Goal: Task Accomplishment & Management: Complete application form

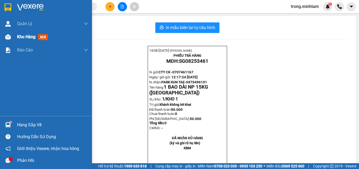
click at [33, 38] on span "Kho hàng" at bounding box center [26, 36] width 18 height 5
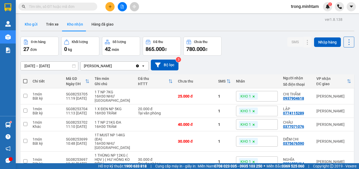
click at [30, 23] on button "Kho gửi" at bounding box center [31, 24] width 21 height 13
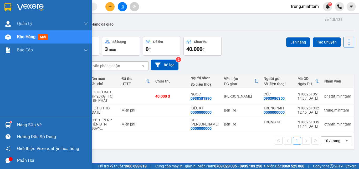
click at [34, 124] on div "Hàng sắp về" at bounding box center [52, 125] width 71 height 8
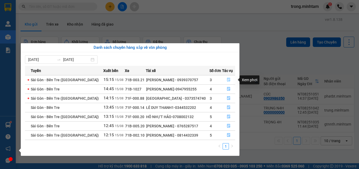
click at [227, 80] on icon "file-done" at bounding box center [229, 80] width 4 height 4
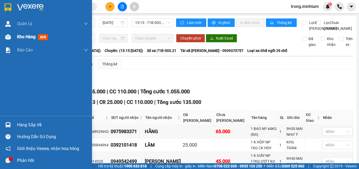
click at [26, 35] on span "Kho hàng" at bounding box center [26, 36] width 18 height 5
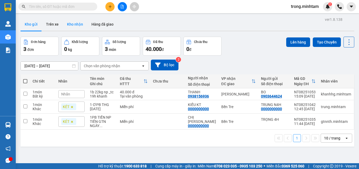
click at [77, 24] on button "Kho nhận" at bounding box center [75, 24] width 24 height 13
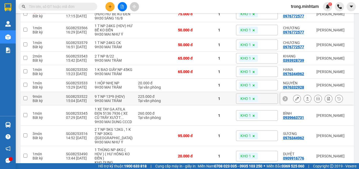
scroll to position [281, 0]
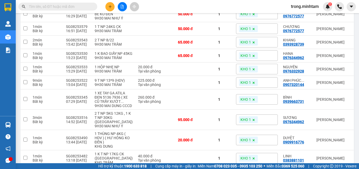
click at [65, 7] on input "text" at bounding box center [60, 7] width 62 height 6
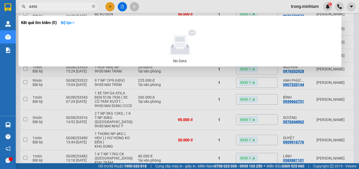
type input "44962"
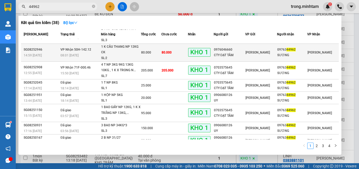
scroll to position [50, 0]
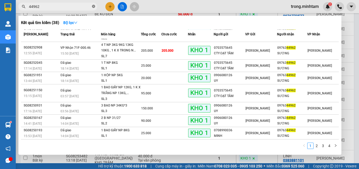
click at [94, 7] on icon "close-circle" at bounding box center [93, 6] width 3 height 3
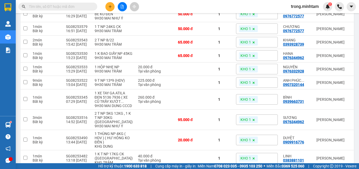
click at [59, 6] on input "text" at bounding box center [60, 7] width 62 height 6
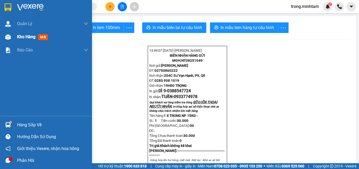
click at [22, 37] on span "Kho hàng" at bounding box center [26, 36] width 18 height 5
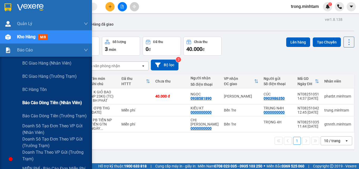
click at [48, 104] on span "Báo cáo dòng tiền (nhân viên)" at bounding box center [52, 102] width 60 height 7
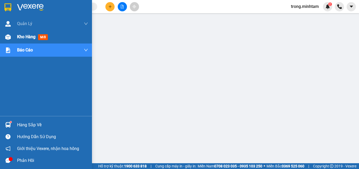
click at [31, 41] on div "Kho hàng mới" at bounding box center [52, 36] width 71 height 13
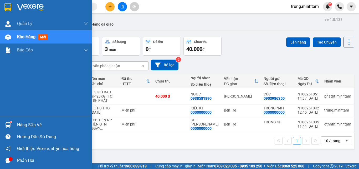
click at [28, 126] on div "Hàng sắp về" at bounding box center [52, 125] width 71 height 8
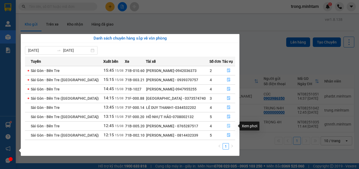
click at [227, 127] on icon "file-done" at bounding box center [229, 126] width 4 height 4
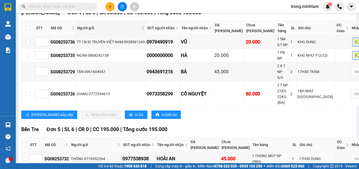
scroll to position [70, 0]
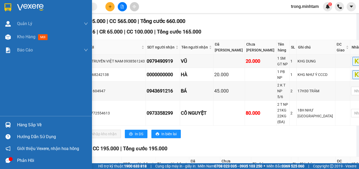
click at [38, 125] on div "Hàng sắp về" at bounding box center [52, 125] width 71 height 8
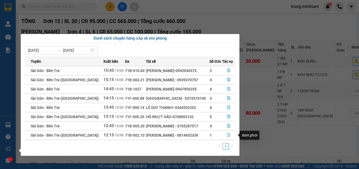
click at [228, 134] on icon "file-done" at bounding box center [229, 135] width 4 height 4
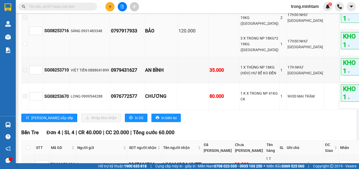
scroll to position [105, 0]
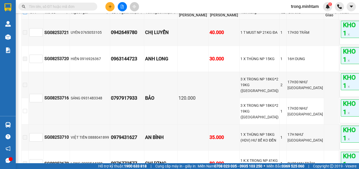
click at [27, 14] on input "checkbox" at bounding box center [25, 12] width 4 height 4
checkbox input "true"
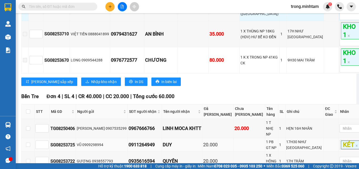
scroll to position [210, 0]
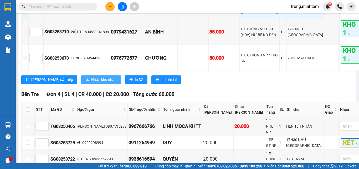
click at [91, 82] on span "Nhập kho nhận" at bounding box center [104, 80] width 26 height 6
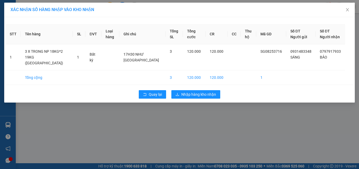
click at [189, 98] on div "Quay lại Nhập hàng kho nhận" at bounding box center [180, 94] width 348 height 14
click at [189, 98] on button "Nhập hàng kho nhận" at bounding box center [195, 94] width 49 height 8
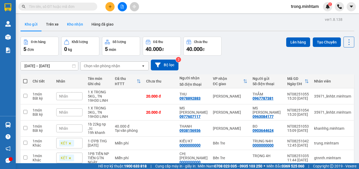
click at [82, 22] on button "Kho nhận" at bounding box center [75, 24] width 24 height 13
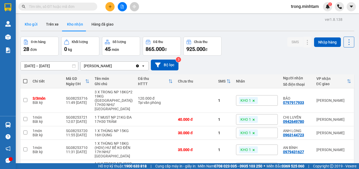
click at [28, 25] on button "Kho gửi" at bounding box center [31, 24] width 21 height 13
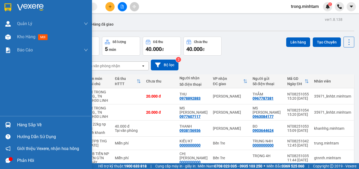
click at [28, 125] on div "Hàng sắp về" at bounding box center [52, 125] width 71 height 8
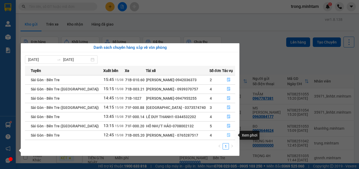
click at [229, 135] on icon "file-done" at bounding box center [229, 135] width 4 height 4
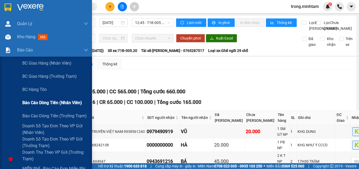
click at [50, 102] on span "Báo cáo dòng tiền (nhân viên)" at bounding box center [52, 102] width 60 height 7
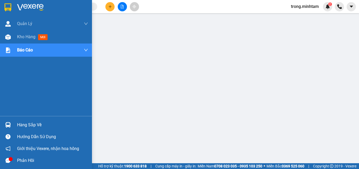
click at [27, 129] on div "Hàng sắp về" at bounding box center [46, 125] width 92 height 12
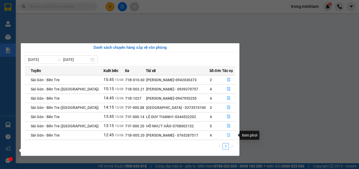
click at [227, 133] on icon "file-done" at bounding box center [229, 135] width 4 height 4
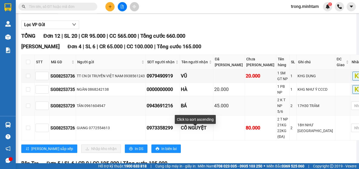
scroll to position [70, 0]
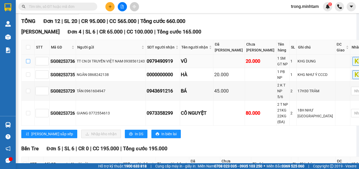
click at [28, 63] on input "checkbox" at bounding box center [28, 61] width 4 height 4
checkbox input "true"
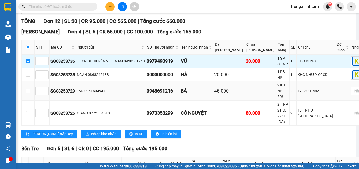
click at [27, 93] on input "checkbox" at bounding box center [28, 91] width 4 height 4
checkbox input "true"
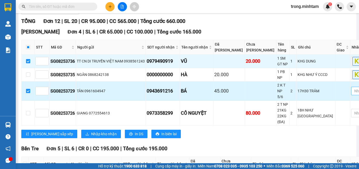
click at [353, 94] on div at bounding box center [364, 91] width 22 height 6
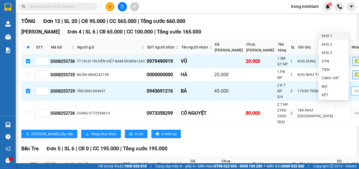
click at [328, 38] on div "KHO 1" at bounding box center [334, 36] width 24 height 6
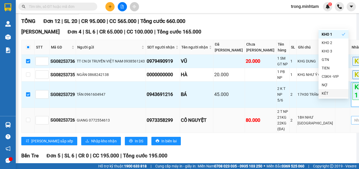
click at [353, 123] on div at bounding box center [364, 120] width 22 height 6
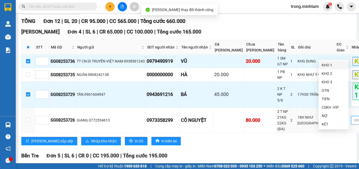
click at [330, 65] on div "KHO 1" at bounding box center [334, 65] width 24 height 6
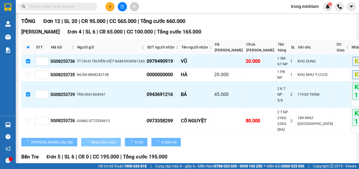
click at [82, 146] on button "Nhập kho nhận" at bounding box center [101, 142] width 40 height 8
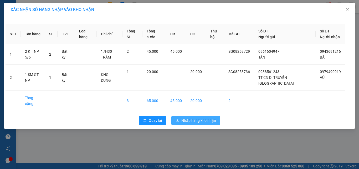
click at [186, 120] on span "Nhập hàng kho nhận" at bounding box center [198, 120] width 35 height 6
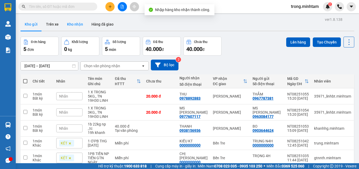
click at [80, 27] on button "Kho nhận" at bounding box center [75, 24] width 24 height 13
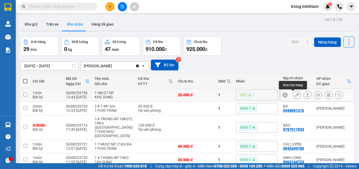
click at [295, 97] on button at bounding box center [296, 94] width 7 height 9
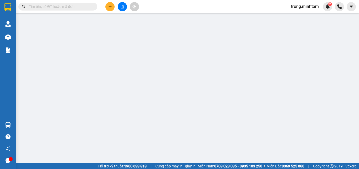
type input "0938561243"
type input "TT CN DI TRUYỀN VIỆT NAM"
type input "0979490919"
type input "VŨ"
type input "20.000"
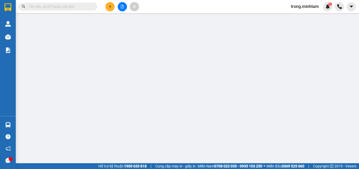
type input "20.000"
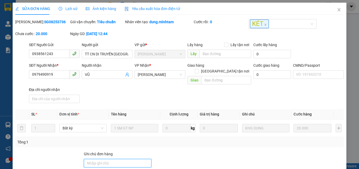
click at [115, 159] on input "Ghi chú đơn hàng" at bounding box center [118, 163] width 68 height 8
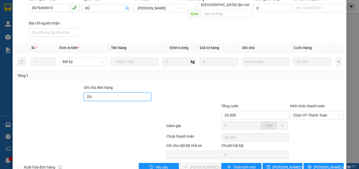
scroll to position [73, 0]
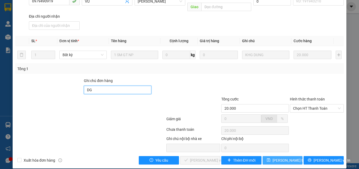
type input "DG"
click at [272, 156] on button "[PERSON_NAME] thay đổi" at bounding box center [283, 160] width 40 height 8
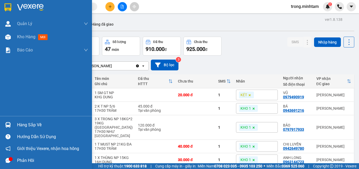
click at [27, 122] on div "Hàng sắp về" at bounding box center [52, 125] width 71 height 8
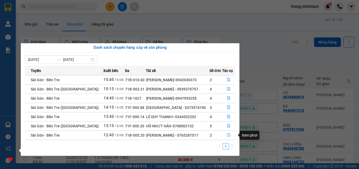
click at [227, 136] on icon "file-done" at bounding box center [228, 135] width 3 height 4
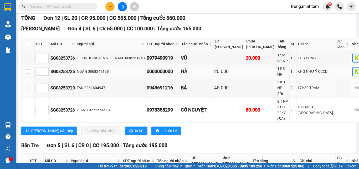
scroll to position [70, 0]
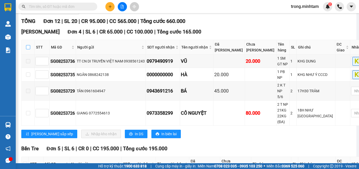
click at [28, 49] on input "checkbox" at bounding box center [28, 47] width 4 height 4
checkbox input "true"
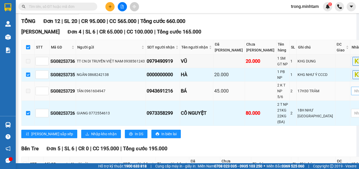
click at [353, 94] on div at bounding box center [364, 91] width 22 height 6
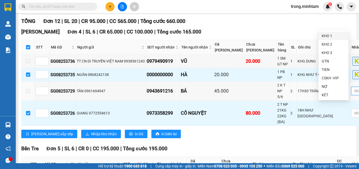
click at [329, 38] on div "KHO 1" at bounding box center [334, 36] width 24 height 6
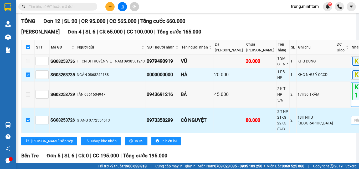
click at [353, 123] on div at bounding box center [364, 120] width 22 height 6
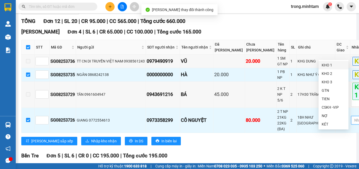
click at [327, 64] on div "KHO 1" at bounding box center [334, 65] width 24 height 6
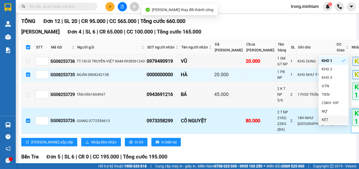
click at [353, 132] on div "KHO 1" at bounding box center [364, 120] width 22 height 23
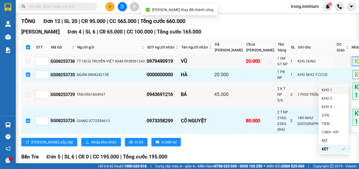
click at [334, 90] on div "KHO 1" at bounding box center [334, 90] width 24 height 6
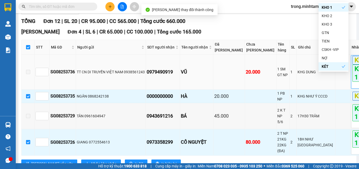
click at [353, 88] on div "KÉT KHO 1" at bounding box center [364, 72] width 22 height 32
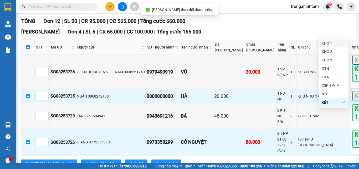
click at [325, 45] on div "KHO 1" at bounding box center [334, 43] width 24 height 6
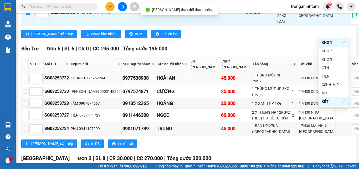
scroll to position [245, 0]
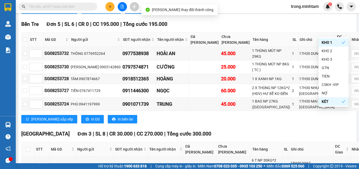
click at [91, 12] on span "Nhập kho nhận" at bounding box center [104, 10] width 26 height 6
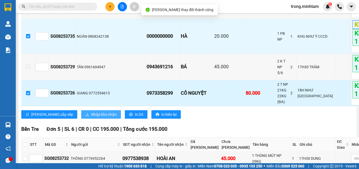
scroll to position [140, 0]
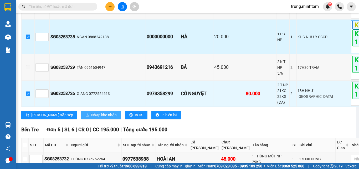
click at [359, 44] on icon "close" at bounding box center [360, 43] width 3 height 3
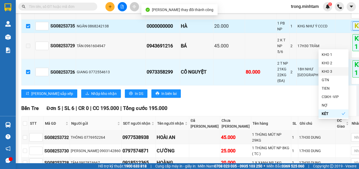
click at [329, 70] on div "KHO 3" at bounding box center [334, 71] width 24 height 6
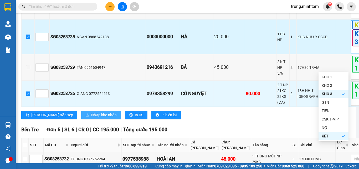
click at [91, 118] on span "Nhập kho nhận" at bounding box center [104, 115] width 26 height 6
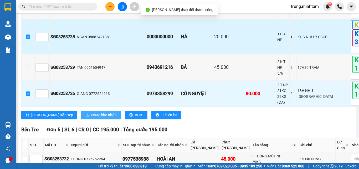
click at [91, 118] on span "Nhập kho nhận" at bounding box center [104, 115] width 26 height 6
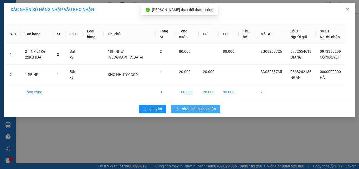
click at [194, 111] on span "Nhập hàng kho nhận" at bounding box center [198, 109] width 35 height 6
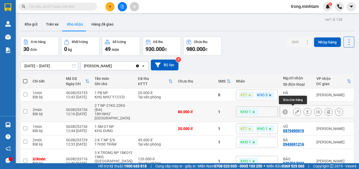
click at [293, 109] on button at bounding box center [296, 111] width 7 height 9
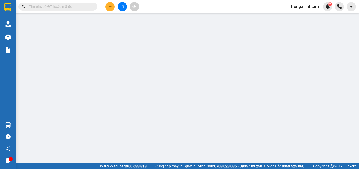
type input "0772554613"
type input "GIANG"
type input "0973358299"
type input "CÔ NGUYỆT"
type input "80.000"
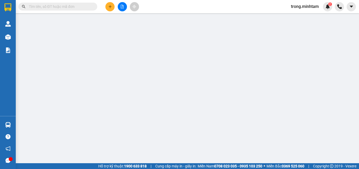
type input "80.000"
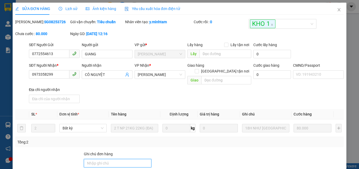
click at [107, 160] on input "Ghi chú đơn hàng" at bounding box center [118, 163] width 68 height 8
type input "KHÔNG GỌI"
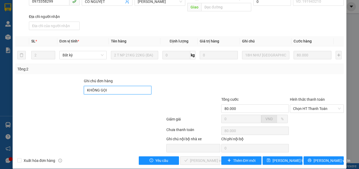
scroll to position [73, 0]
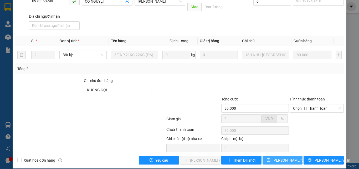
click at [285, 157] on span "[PERSON_NAME] thay đổi" at bounding box center [294, 160] width 42 height 6
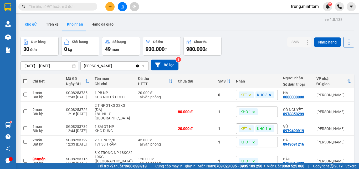
click at [28, 22] on button "Kho gửi" at bounding box center [31, 24] width 21 height 13
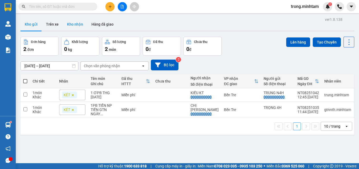
click at [70, 23] on button "Kho nhận" at bounding box center [75, 24] width 24 height 13
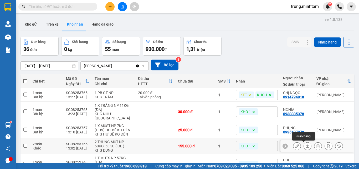
click at [295, 145] on icon at bounding box center [297, 146] width 4 height 4
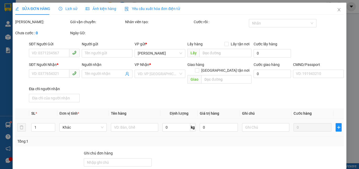
type input "0898539385"
type input "THÁI, [DEMOGRAPHIC_DATA]"
type input "0989842053"
type input "THI"
type input "155.000"
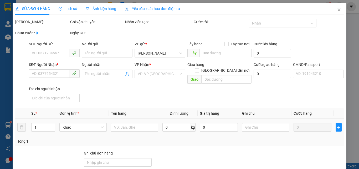
type input "155.000"
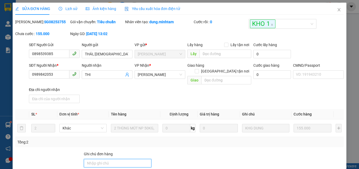
click at [134, 159] on input "Ghi chú đơn hàng" at bounding box center [118, 163] width 68 height 8
type input "MÁY BẬN"
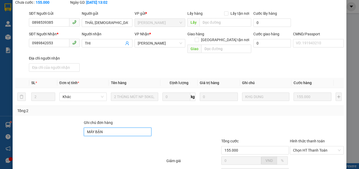
scroll to position [73, 0]
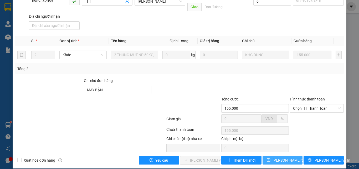
click at [278, 157] on span "[PERSON_NAME] thay đổi" at bounding box center [294, 160] width 42 height 6
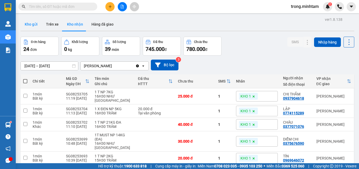
click at [32, 24] on button "Kho gửi" at bounding box center [31, 24] width 21 height 13
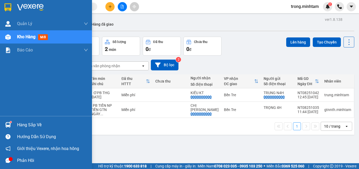
click at [33, 123] on div "Hàng sắp về" at bounding box center [52, 125] width 71 height 8
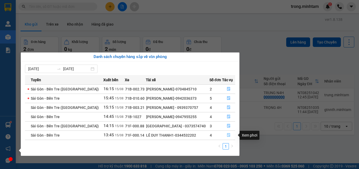
click at [228, 135] on icon "file-done" at bounding box center [229, 135] width 4 height 4
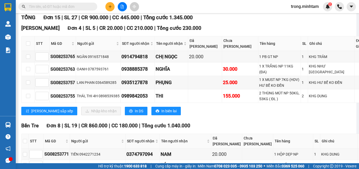
scroll to position [70, 0]
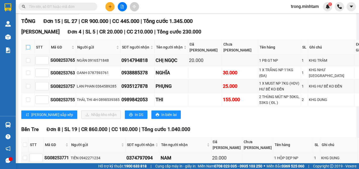
click at [28, 49] on input "checkbox" at bounding box center [28, 47] width 4 height 4
checkbox input "true"
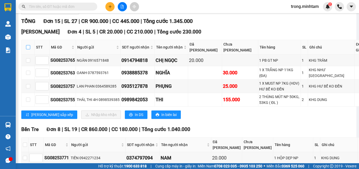
checkbox input "true"
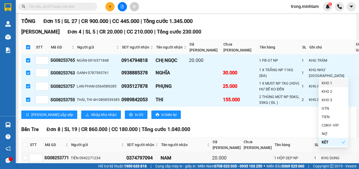
click at [330, 80] on div "KHO 1" at bounding box center [334, 83] width 24 height 6
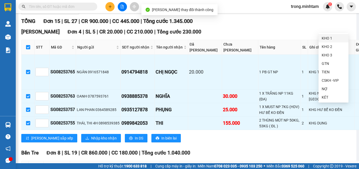
click at [322, 37] on div "KHO 1" at bounding box center [334, 38] width 24 height 6
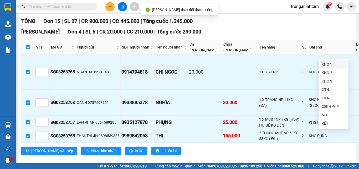
click at [334, 63] on div "KHO 1" at bounding box center [334, 64] width 24 height 6
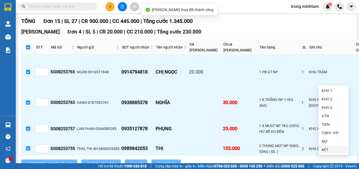
scroll to position [70, 0]
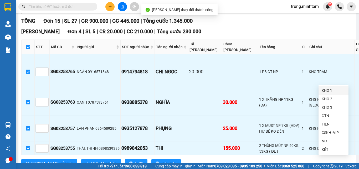
click at [325, 90] on div "KHO 1" at bounding box center [334, 90] width 24 height 6
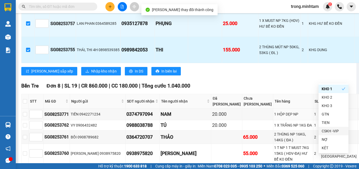
scroll to position [176, 0]
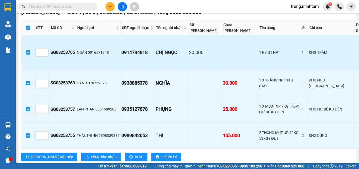
scroll to position [105, 0]
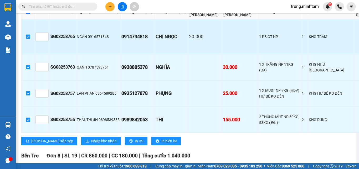
type input "1"
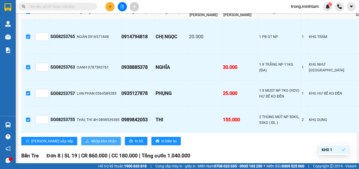
click at [91, 144] on span "Nhập kho nhận" at bounding box center [104, 141] width 26 height 6
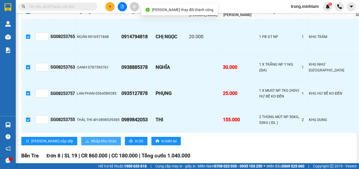
click at [91, 144] on span "Nhập kho nhận" at bounding box center [104, 141] width 26 height 6
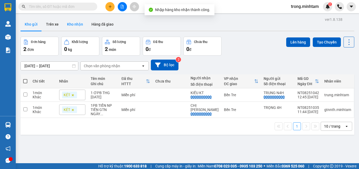
click at [75, 24] on button "Kho nhận" at bounding box center [75, 24] width 24 height 13
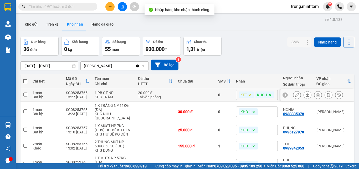
click at [295, 93] on button at bounding box center [296, 94] width 7 height 9
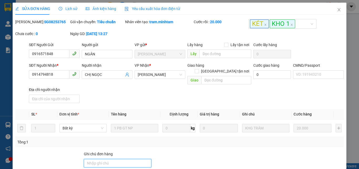
click at [115, 160] on input "Ghi chú đơn hàng" at bounding box center [118, 163] width 68 height 8
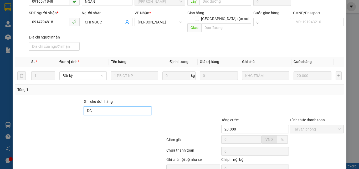
scroll to position [73, 0]
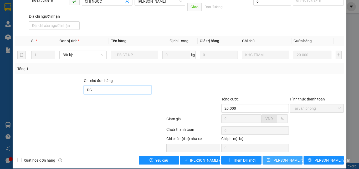
type input "DG"
click at [269, 158] on icon "save" at bounding box center [269, 160] width 4 height 4
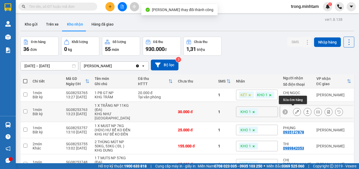
click at [296, 110] on button at bounding box center [296, 111] width 7 height 9
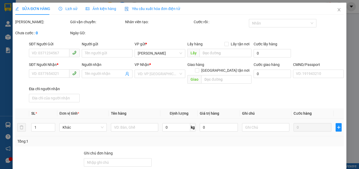
type input "0787593761"
type input "OANH"
type input "0938885378"
type input "NGHĨA"
type input "30.000"
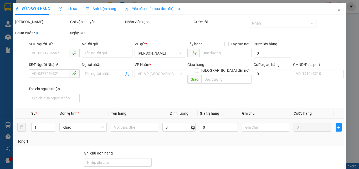
type input "30.000"
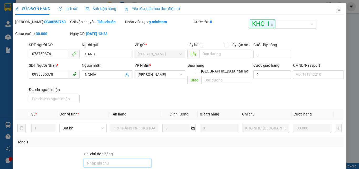
click at [113, 160] on input "Ghi chú đơn hàng" at bounding box center [118, 163] width 68 height 8
type input "ĐG"
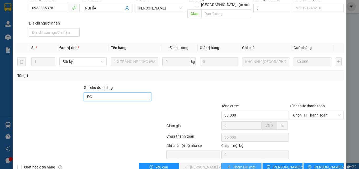
scroll to position [70, 0]
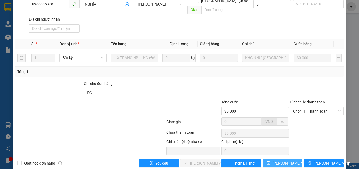
click at [279, 160] on span "[PERSON_NAME] thay đổi" at bounding box center [294, 163] width 42 height 6
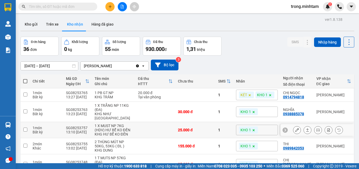
click at [296, 128] on button at bounding box center [296, 129] width 7 height 9
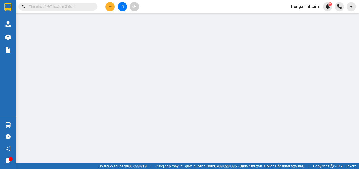
type input "0364589285"
type input "[PERSON_NAME]"
type input "0935127878"
type input "PHỤNG"
type input "25.000"
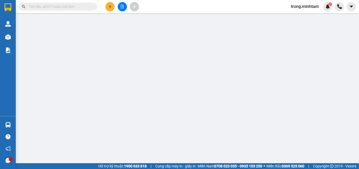
type input "25.000"
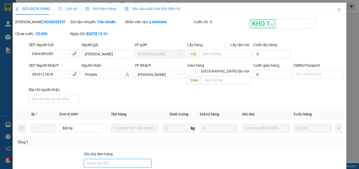
click at [106, 159] on input "Ghi chú đơn hàng" at bounding box center [118, 163] width 68 height 8
type input "K"
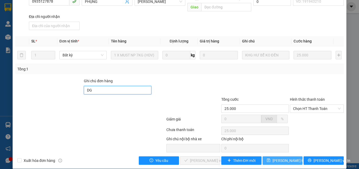
scroll to position [73, 0]
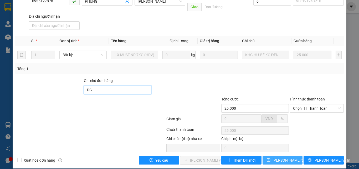
type input "DG"
click at [277, 157] on span "[PERSON_NAME] thay đổi" at bounding box center [294, 160] width 42 height 6
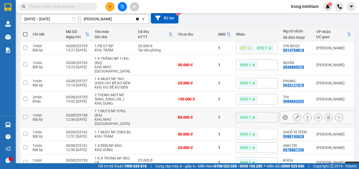
scroll to position [35, 0]
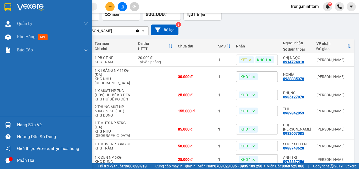
click at [29, 121] on div "Hàng sắp về" at bounding box center [52, 125] width 71 height 8
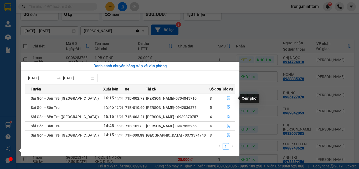
click at [227, 98] on icon "file-done" at bounding box center [229, 98] width 4 height 4
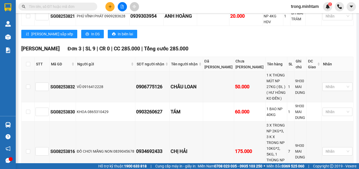
scroll to position [201, 0]
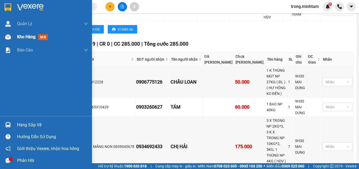
click at [27, 40] on div "Kho hàng mới" at bounding box center [33, 36] width 33 height 7
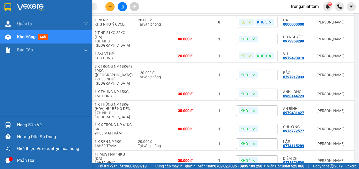
click at [23, 127] on div "Hàng sắp về" at bounding box center [52, 125] width 71 height 8
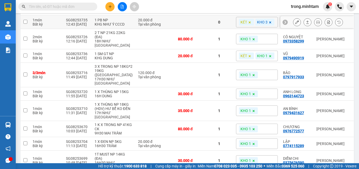
click at [88, 19] on section "Kết quả tìm kiếm ( 38 ) Bộ lọc Mã ĐH Trạng thái Món hàng Tổng cước Chưa cước Nh…" at bounding box center [179, 84] width 359 height 169
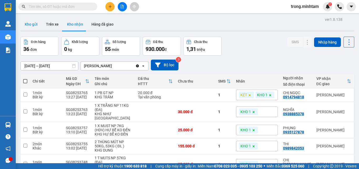
click at [30, 23] on button "Kho gửi" at bounding box center [31, 24] width 21 height 13
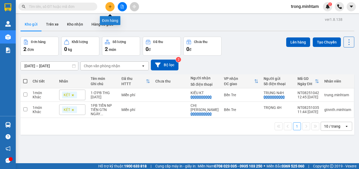
click at [108, 6] on icon "plus" at bounding box center [110, 7] width 4 height 4
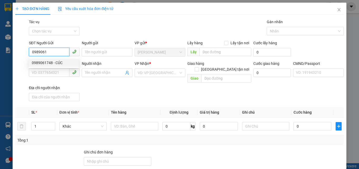
click at [60, 64] on div "0989061748 - CÚC" at bounding box center [54, 63] width 44 height 6
type input "0989061748"
type input "CÚC"
type input "0907873671"
type input "HÒA"
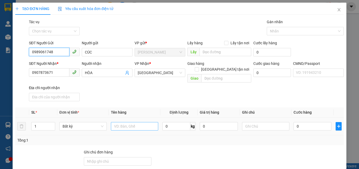
type input "0989061748"
click at [131, 123] on input "text" at bounding box center [134, 126] width 47 height 8
click at [131, 122] on input "1 GIỎ BAO 5KG" at bounding box center [134, 126] width 47 height 8
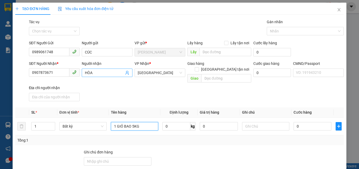
type input "1 GIỎ BAO 5KG"
click at [94, 72] on input "HÒA" at bounding box center [104, 73] width 39 height 6
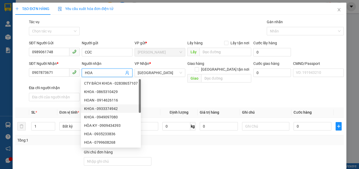
type input "HOA"
click at [183, 149] on div at bounding box center [186, 158] width 69 height 18
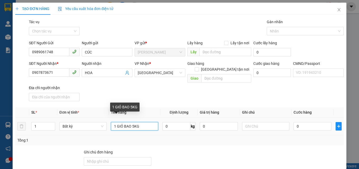
click at [147, 122] on input "1 GIỎ BAO 5KG" at bounding box center [134, 126] width 47 height 8
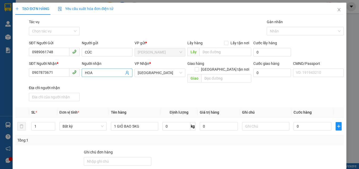
click at [125, 72] on icon "user-add" at bounding box center [127, 72] width 4 height 4
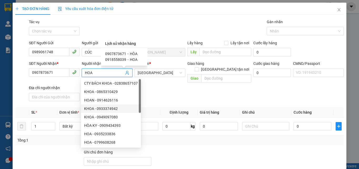
click at [110, 60] on span "0918558039" at bounding box center [115, 59] width 21 height 4
type input "0918558039"
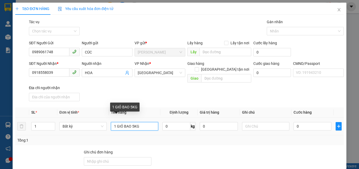
drag, startPoint x: 130, startPoint y: 120, endPoint x: 137, endPoint y: 124, distance: 7.9
click at [130, 122] on input "1 GIỎ BAO 5KG" at bounding box center [134, 126] width 47 height 8
type input "1 GIỎ BAO NP 5KG"
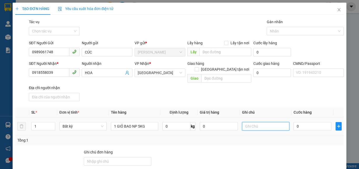
click at [249, 122] on input "text" at bounding box center [265, 126] width 47 height 8
type input "19H00 TRỌNG"
type input "2"
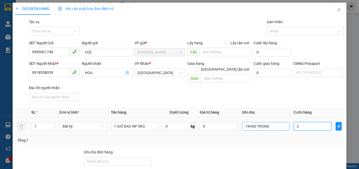
type input "20"
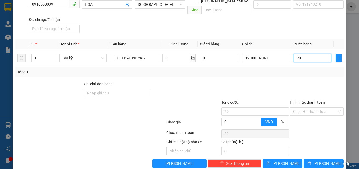
scroll to position [71, 0]
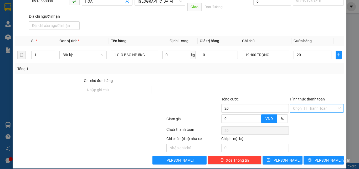
type input "20.000"
click at [303, 104] on input "Hình thức thanh toán" at bounding box center [315, 108] width 44 height 8
click at [303, 109] on div "Tại văn phòng" at bounding box center [313, 113] width 53 height 8
type input "0"
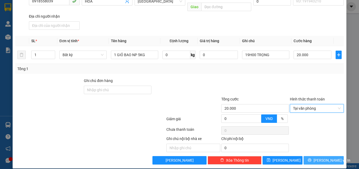
click at [312, 158] on icon "printer" at bounding box center [310, 160] width 4 height 4
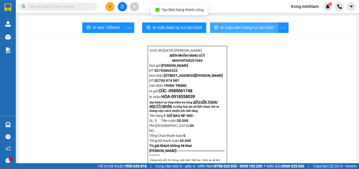
click at [229, 25] on span "In mẫu tem hàng tự cấu hình" at bounding box center [248, 27] width 54 height 7
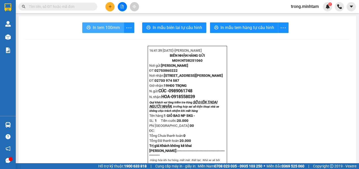
click at [101, 30] on span "In tem 100mm" at bounding box center [106, 27] width 27 height 7
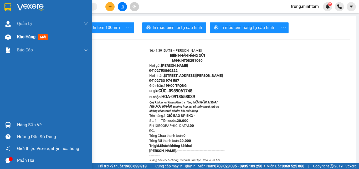
click at [31, 38] on span "Kho hàng" at bounding box center [26, 36] width 18 height 5
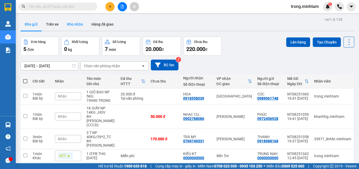
click at [76, 26] on button "Kho nhận" at bounding box center [75, 24] width 24 height 13
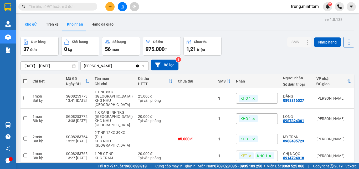
click at [33, 25] on button "Kho gửi" at bounding box center [31, 24] width 21 height 13
